Goal: Information Seeking & Learning: Learn about a topic

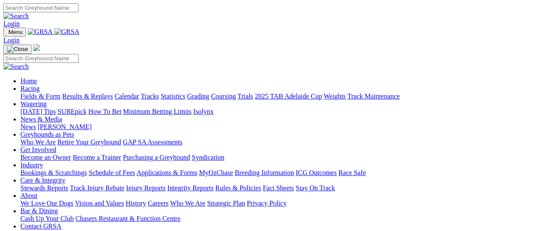
click at [62, 116] on link "News & Media" at bounding box center [41, 119] width 42 height 7
click at [91, 123] on link "[PERSON_NAME]" at bounding box center [64, 126] width 54 height 7
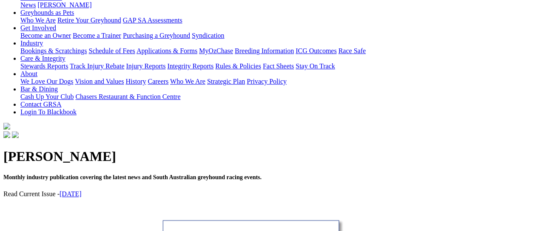
scroll to position [140, 0]
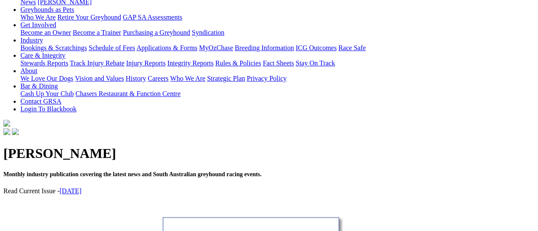
click at [82, 187] on link "[DATE]" at bounding box center [71, 190] width 22 height 7
